Goal: Task Accomplishment & Management: Use online tool/utility

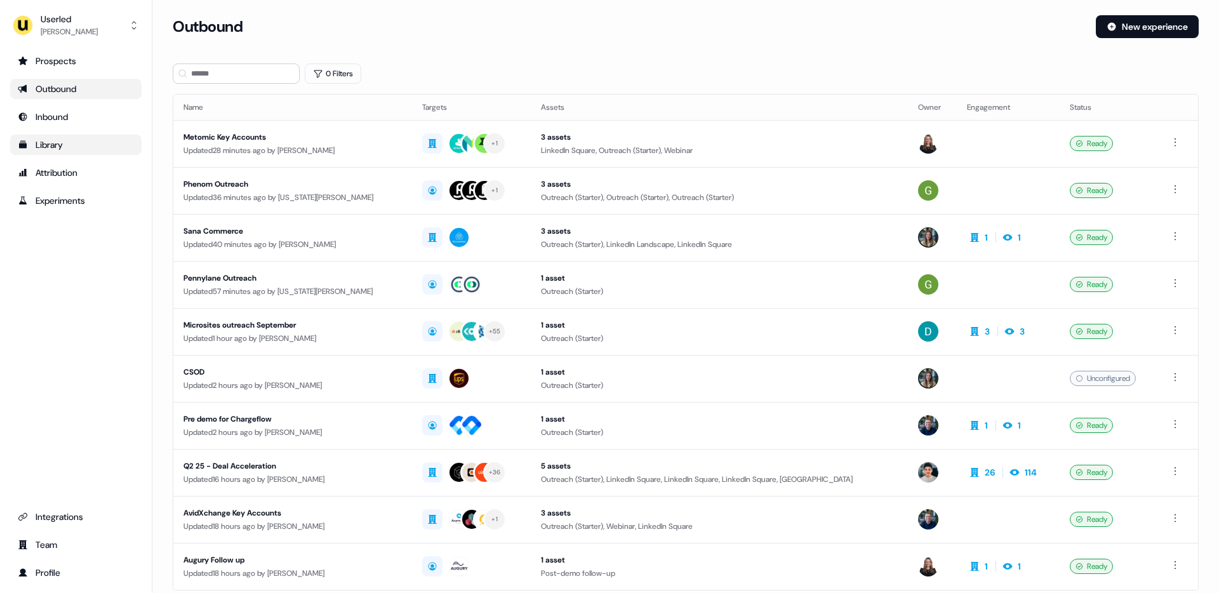
click at [37, 136] on link "Library" at bounding box center [75, 145] width 131 height 20
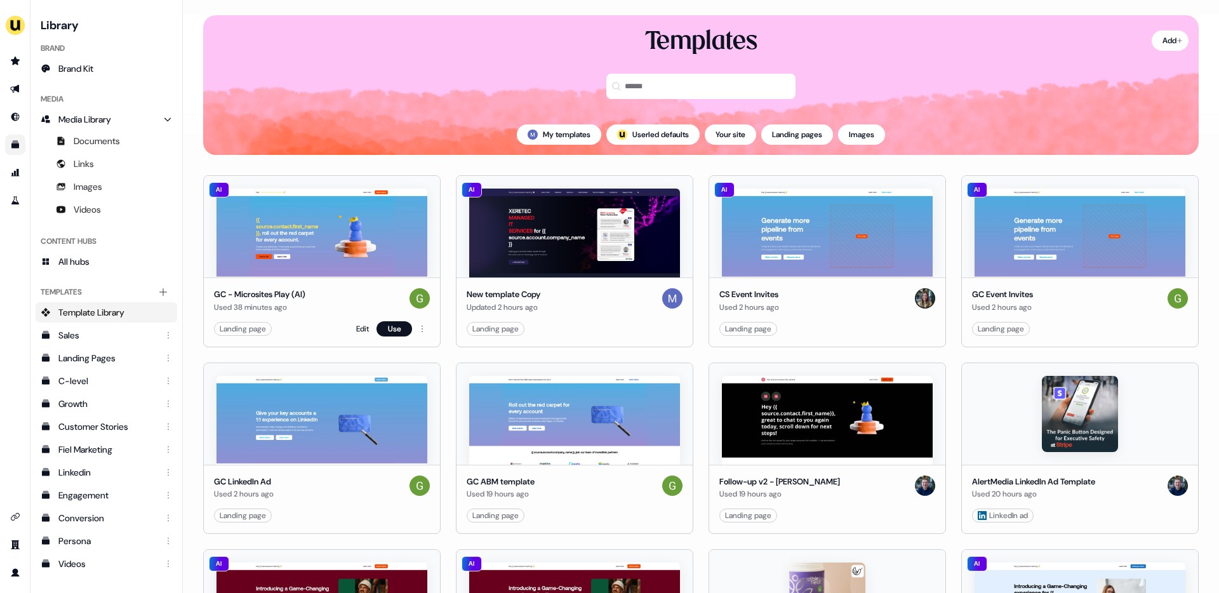
click at [399, 238] on img at bounding box center [321, 233] width 211 height 89
click at [363, 324] on link "Edit" at bounding box center [362, 328] width 13 height 13
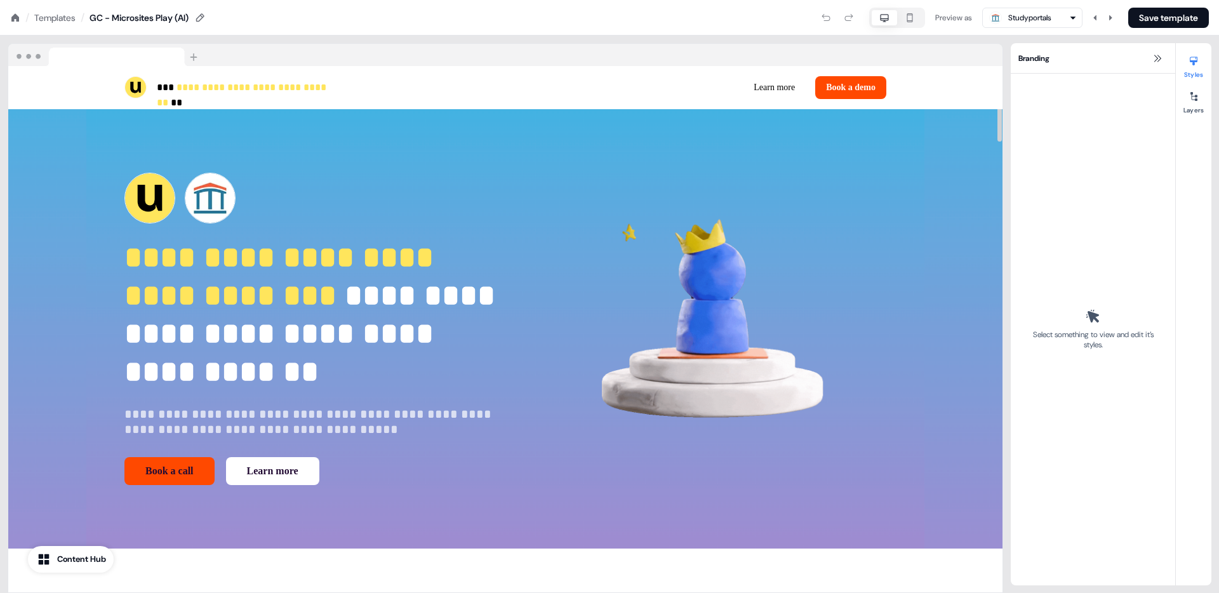
click at [72, 20] on div "Templates" at bounding box center [54, 17] width 41 height 13
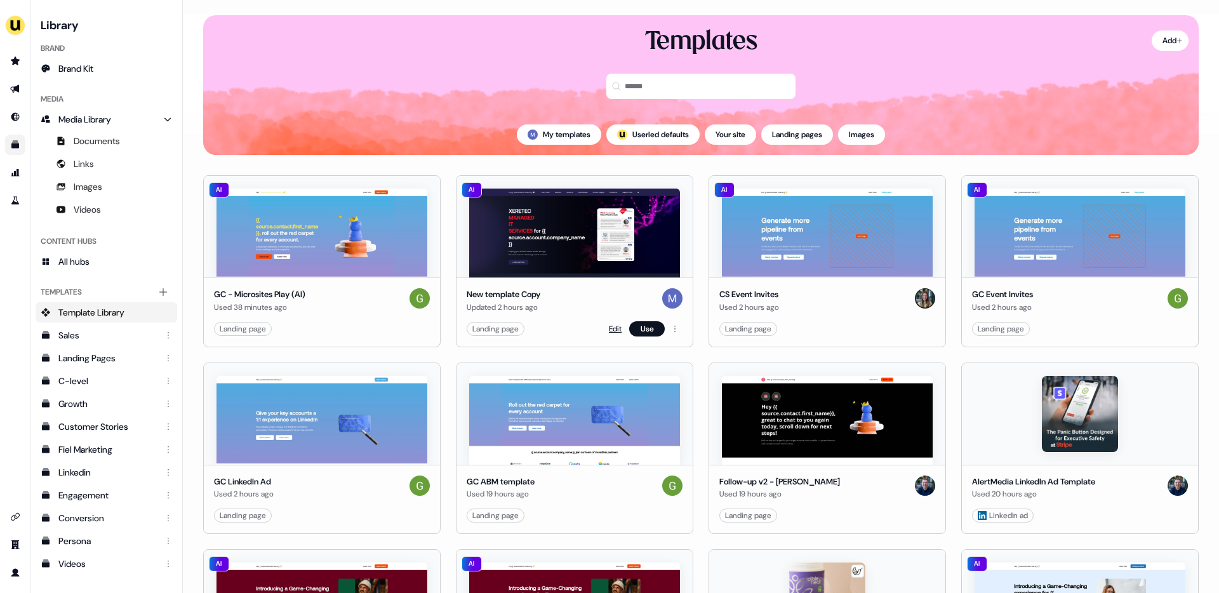
click at [609, 328] on link "Edit" at bounding box center [615, 328] width 13 height 13
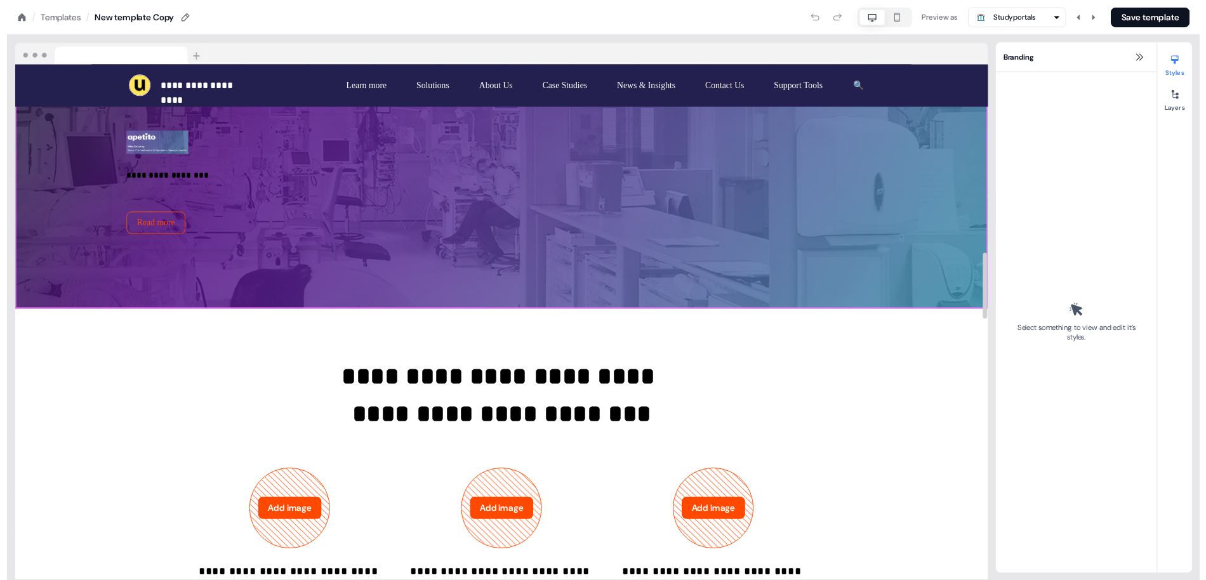
scroll to position [1498, 0]
